Goal: Find specific page/section: Find specific page/section

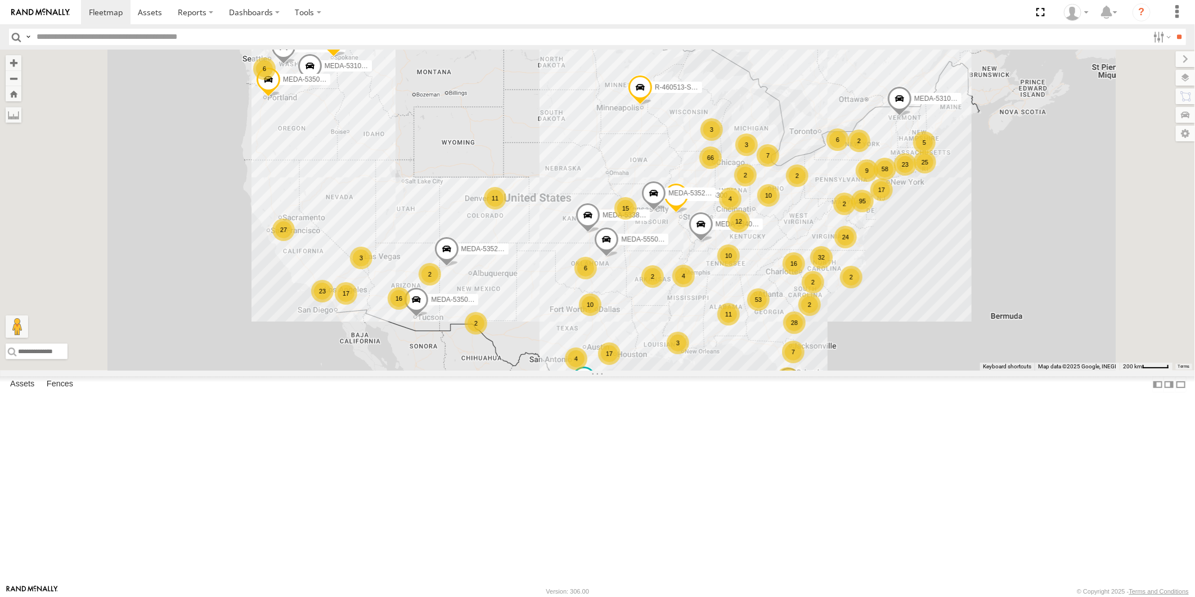
click at [94, 39] on input "text" at bounding box center [590, 37] width 1117 height 16
type input "******"
click at [1173, 29] on input "**" at bounding box center [1179, 37] width 13 height 16
